Goal: Check status

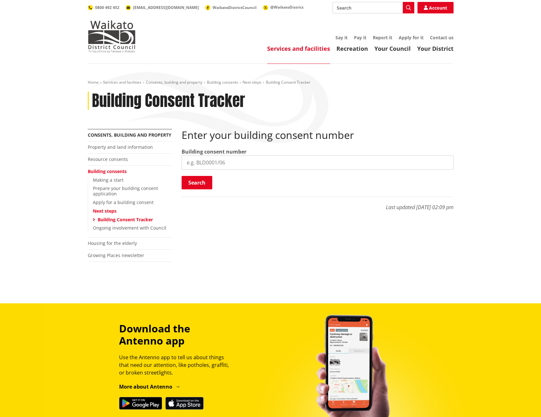
click at [238, 154] on label "Building consent number" at bounding box center [214, 152] width 65 height 8
click at [241, 160] on input "search" at bounding box center [318, 163] width 272 height 14
type input "BLD1339/25"
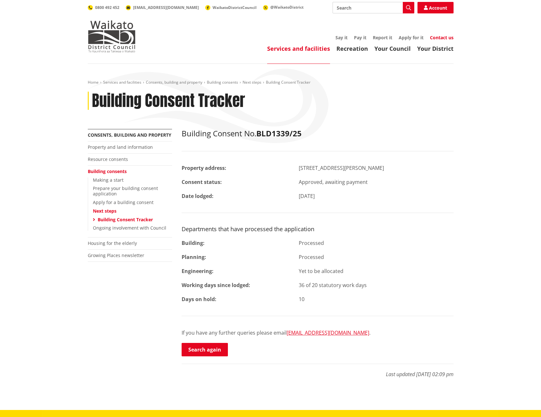
click at [443, 37] on link "Contact us" at bounding box center [442, 37] width 24 height 6
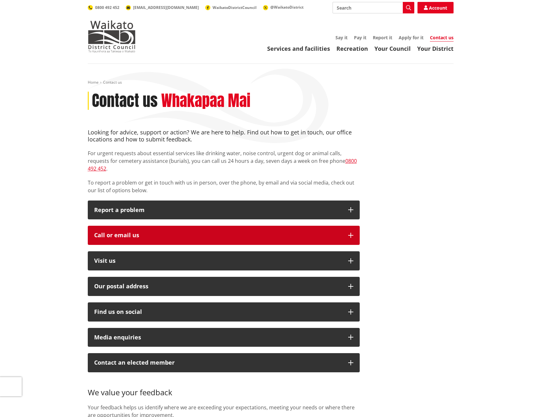
click at [138, 232] on div "Call or email us" at bounding box center [218, 235] width 248 height 6
